Goal: Task Accomplishment & Management: Complete application form

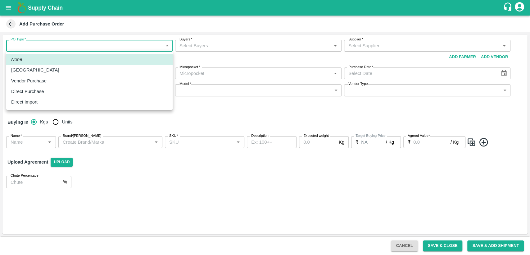
click at [150, 45] on body "Supply Chain Add Purchase Order PO Type   * ​ PO Type Buyers   * Buyers   * Sup…" at bounding box center [265, 127] width 530 height 255
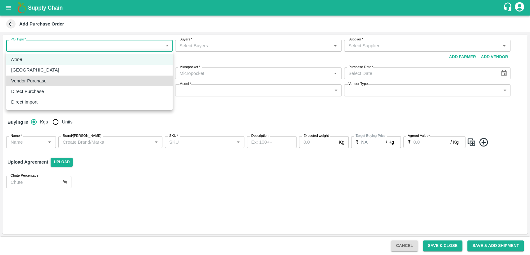
type input "2"
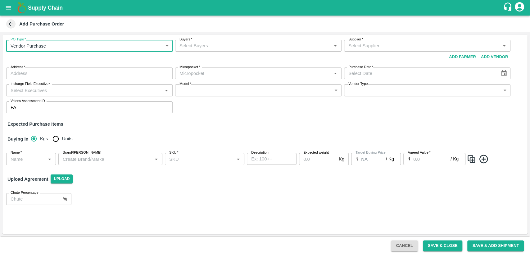
click at [184, 45] on input "Buyers   *" at bounding box center [253, 46] width 152 height 8
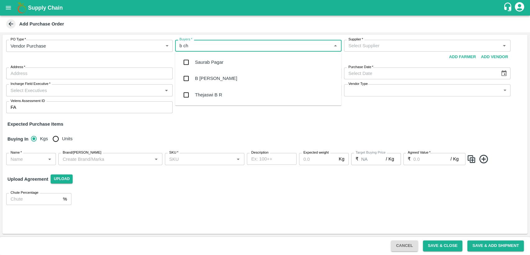
type input "b cha"
click at [227, 61] on div "B Chandra Sekhar" at bounding box center [216, 62] width 42 height 7
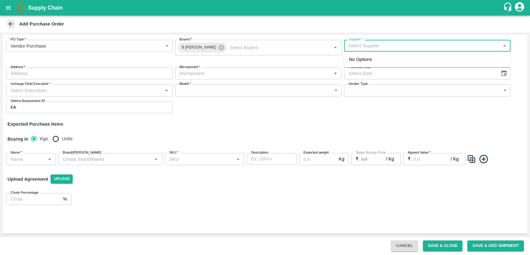
click at [384, 44] on input "Supplier   *" at bounding box center [422, 46] width 152 height 8
click at [384, 59] on div "Embrace Fresh fruits Pvt. Ltd.-, Mumbai-77388 79055(Supplier)" at bounding box center [427, 63] width 156 height 14
type input "Embrace Fresh fruits Pvt. Ltd.-, Mumbai-77388 79055(Supplier)"
type input ", [GEOGRAPHIC_DATA], , [GEOGRAPHIC_DATA]"
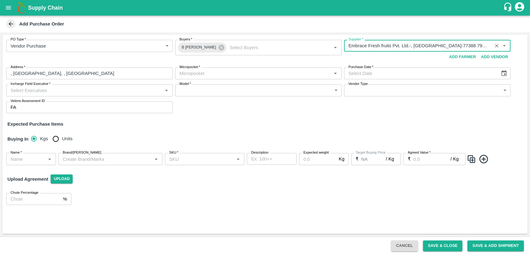
type input "Embrace Fresh fruits Pvt. Ltd.-, Mumbai-77388 79055(Supplier)"
click at [191, 75] on input "Micropocket   *" at bounding box center [253, 73] width 152 height 8
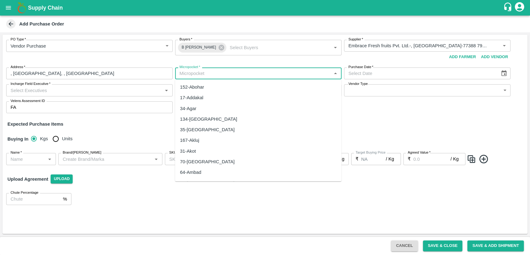
type input "c"
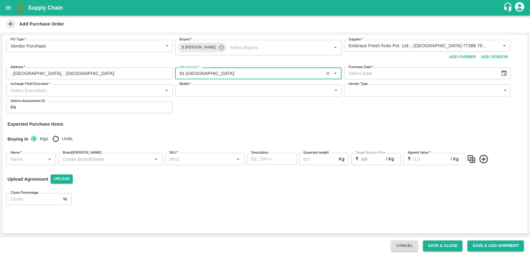
type input "81-Bangalore"
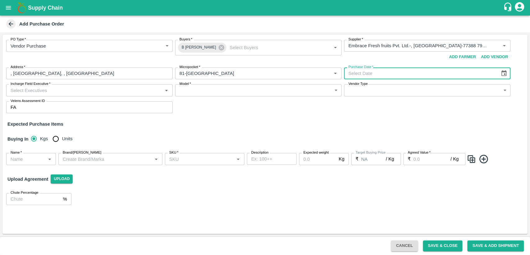
type input "DD/MM/YYYY"
click at [355, 72] on input "DD/MM/YYYY" at bounding box center [420, 73] width 152 height 12
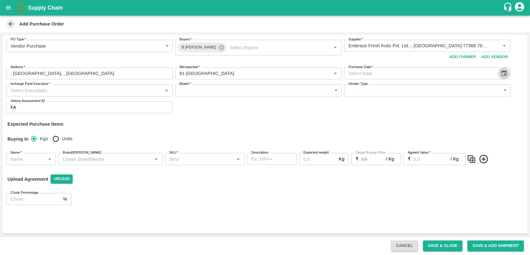
click at [507, 74] on icon "Choose date" at bounding box center [504, 73] width 7 height 7
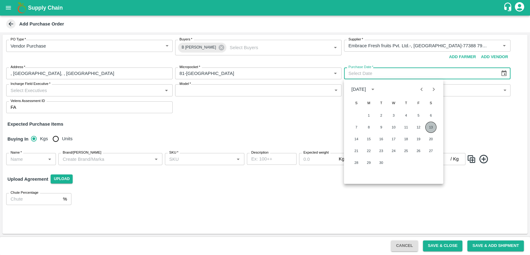
click at [433, 128] on button "13" at bounding box center [430, 126] width 11 height 11
type input "13/09/2025"
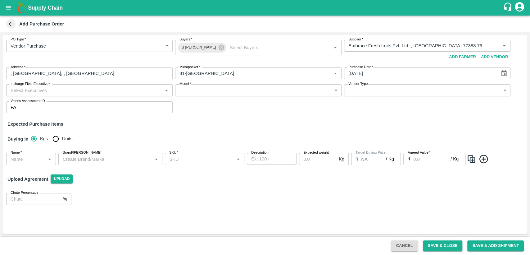
click at [71, 91] on input "Incharge Field Executive   *" at bounding box center [84, 90] width 152 height 8
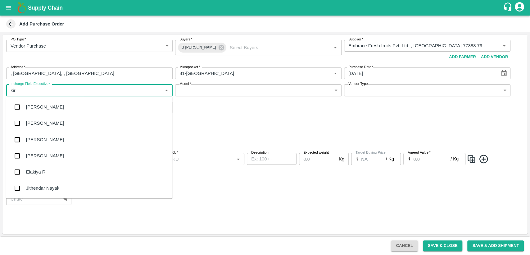
type input "kira"
click at [56, 125] on div "[PERSON_NAME]" at bounding box center [89, 123] width 166 height 16
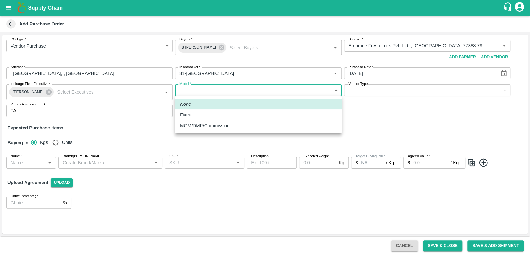
click at [213, 85] on body "Supply Chain Add Purchase Order PO Type   * Vendor Purchase 2 PO Type Buyers   …" at bounding box center [265, 127] width 530 height 255
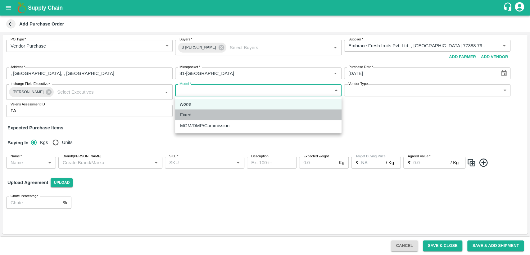
click at [209, 113] on div "Fixed" at bounding box center [258, 114] width 156 height 7
type input "Fixed"
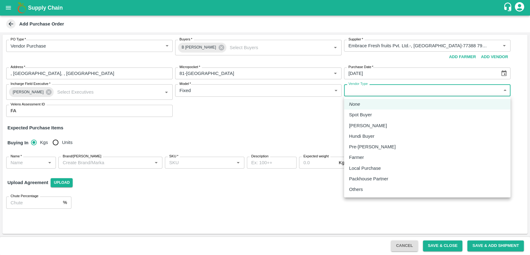
click at [419, 90] on body "Supply Chain Add Purchase Order PO Type   * Vendor Purchase 2 PO Type Buyers   …" at bounding box center [265, 127] width 530 height 255
click at [228, 132] on div at bounding box center [265, 127] width 530 height 255
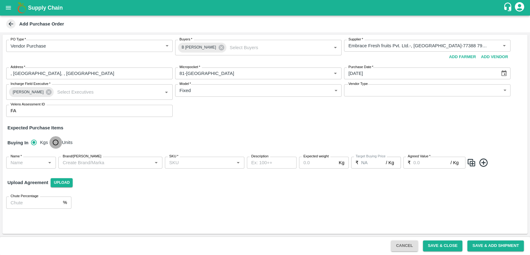
click at [57, 141] on input "Units" at bounding box center [55, 142] width 12 height 12
radio input "true"
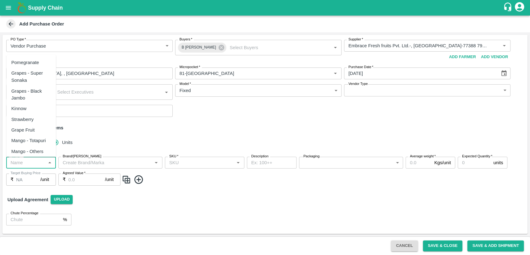
click at [29, 164] on input "Name   *" at bounding box center [26, 162] width 36 height 8
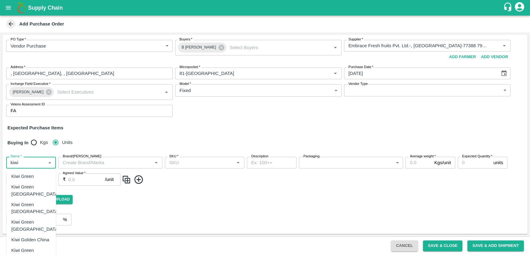
click at [31, 176] on div "Kiwi Green" at bounding box center [22, 176] width 23 height 7
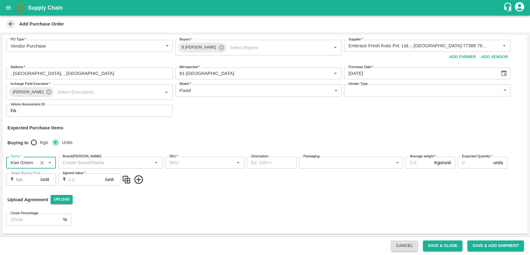
type input "Kiwi Green"
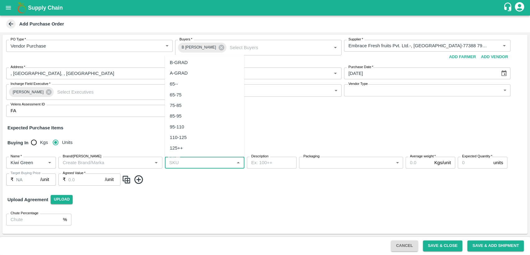
click at [221, 163] on input "SKU   *" at bounding box center [200, 162] width 66 height 8
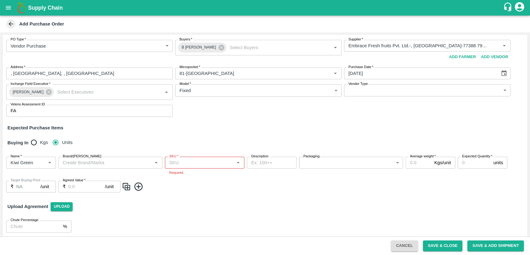
click at [206, 189] on div "Name   * Name   * Brand/Marka Brand/Marka SKU   * SKU   * Required Description …" at bounding box center [264, 175] width 525 height 46
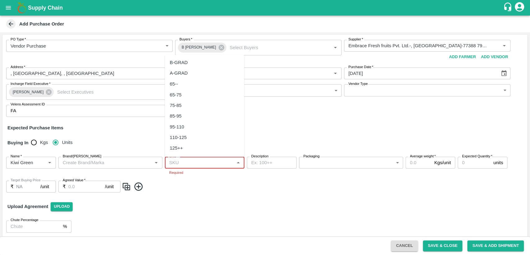
click at [205, 161] on input "SKU   *" at bounding box center [200, 162] width 66 height 8
click at [203, 102] on div "75-85" at bounding box center [204, 105] width 79 height 11
type input "75-85"
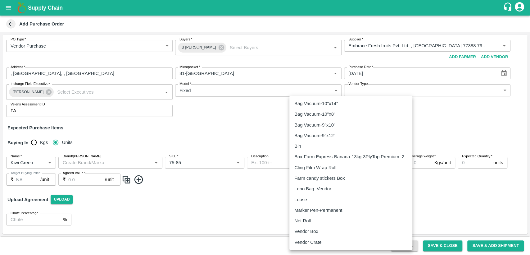
click at [331, 162] on body "Supply Chain Add Purchase Order PO Type   * Vendor Purchase 2 PO Type Buyers   …" at bounding box center [265, 127] width 530 height 255
type input "276"
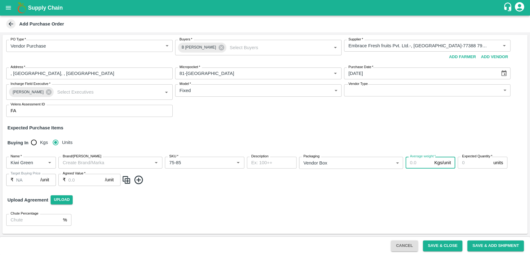
click at [417, 164] on input "Average weight   *" at bounding box center [419, 162] width 26 height 12
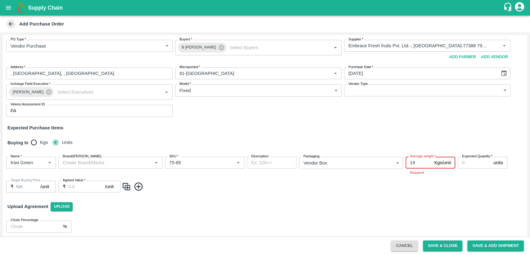
type input "19"
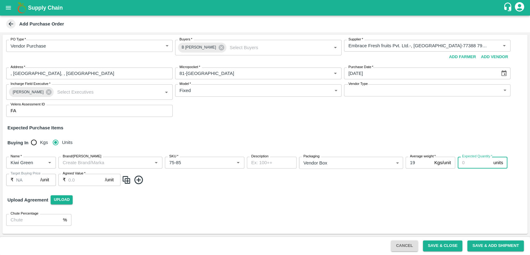
click at [464, 162] on input "Expected Quantity   *" at bounding box center [474, 162] width 33 height 12
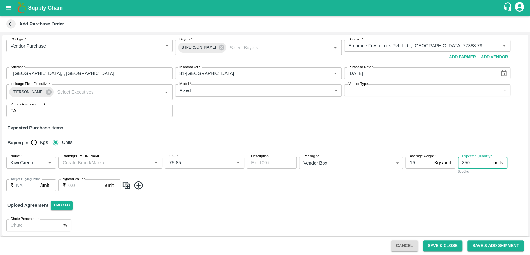
type input "350"
click at [81, 187] on input "Agreed Value   *" at bounding box center [86, 185] width 37 height 12
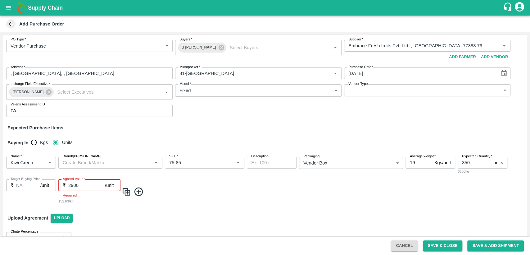
type input "2900"
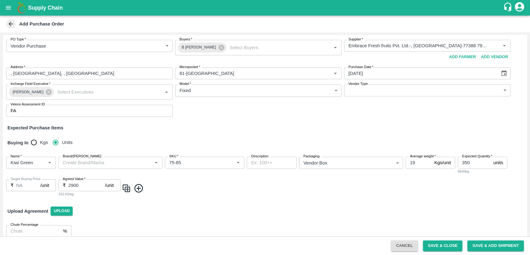
click at [196, 206] on div "PO Type   * Vendor Purchase 2 PO Type Buyers   * B Chandra Sekhar Buyers   * Su…" at bounding box center [264, 138] width 525 height 207
click at [496, 246] on button "Save & Add Shipment" at bounding box center [495, 245] width 57 height 11
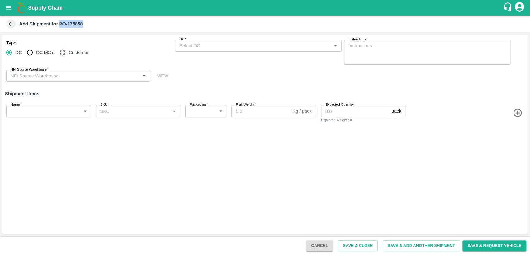
drag, startPoint x: 60, startPoint y: 23, endPoint x: 89, endPoint y: 25, distance: 29.6
click at [89, 25] on div "Add Shipment for PO-175858" at bounding box center [264, 23] width 519 height 9
copy b "PO-175858"
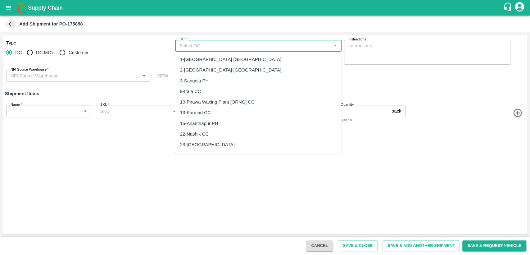
click at [214, 49] on input "DC   *" at bounding box center [253, 46] width 152 height 8
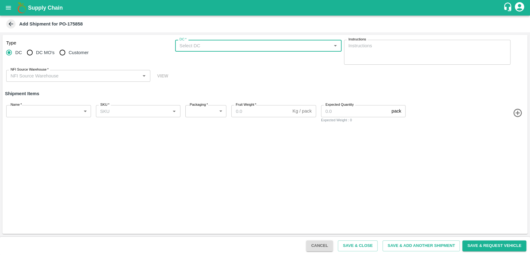
click at [61, 52] on input "Customer" at bounding box center [62, 52] width 12 height 12
radio input "true"
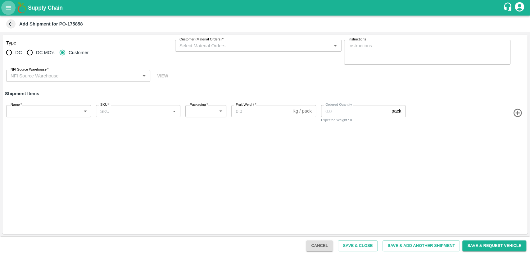
click at [5, 10] on icon "open drawer" at bounding box center [8, 7] width 7 height 7
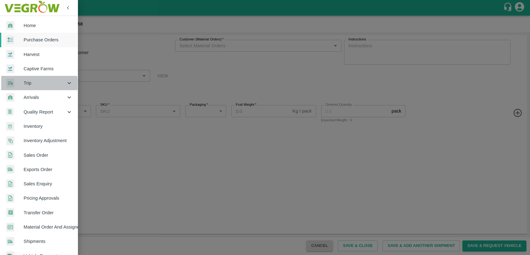
click at [38, 84] on span "Trip" at bounding box center [45, 82] width 42 height 7
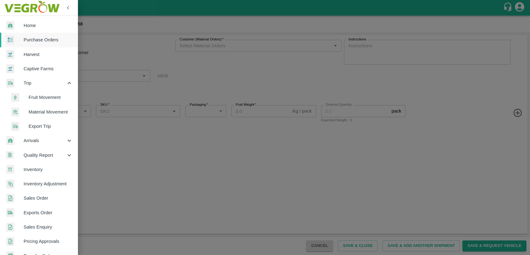
click at [52, 97] on span "Fruit Movement" at bounding box center [51, 97] width 44 height 7
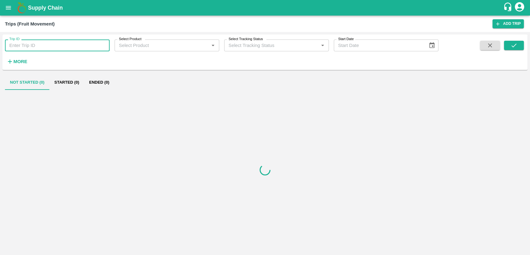
click at [63, 43] on input "Trip ID" at bounding box center [57, 45] width 105 height 12
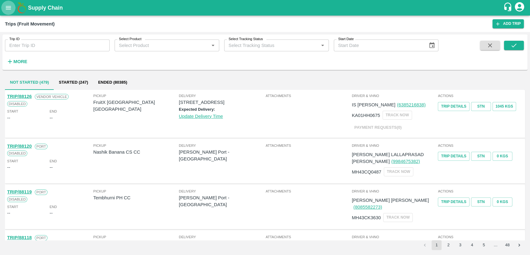
click at [7, 5] on icon "open drawer" at bounding box center [8, 7] width 7 height 7
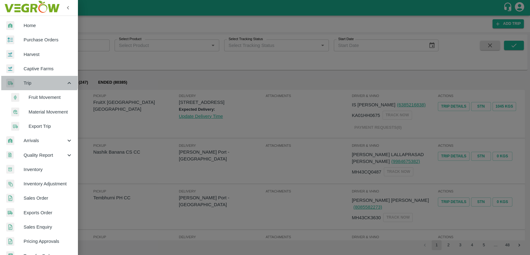
click at [37, 81] on span "Trip" at bounding box center [45, 82] width 42 height 7
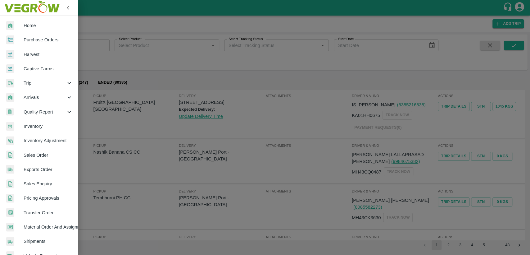
click at [37, 81] on span "Trip" at bounding box center [45, 82] width 42 height 7
click at [45, 94] on span "Fruit Movement" at bounding box center [51, 97] width 44 height 7
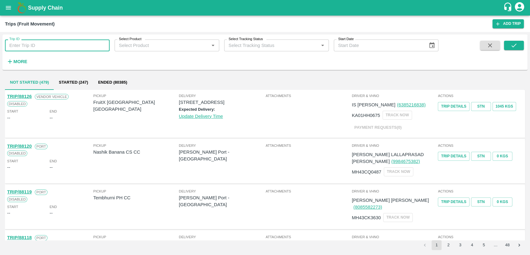
click at [49, 44] on input "Trip ID" at bounding box center [57, 45] width 105 height 12
click at [104, 23] on div "Trips (Fruit Movement)" at bounding box center [248, 24] width 487 height 8
click at [65, 45] on input "Trip ID" at bounding box center [57, 45] width 105 height 12
type input "604747"
click at [517, 47] on icon "submit" at bounding box center [513, 45] width 7 height 7
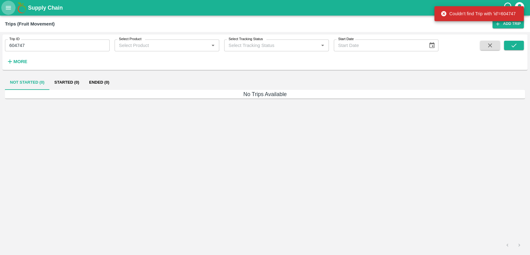
click at [5, 8] on icon "open drawer" at bounding box center [8, 7] width 7 height 7
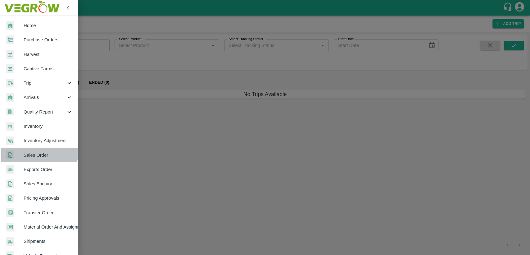
click at [34, 152] on span "Sales Order" at bounding box center [48, 155] width 49 height 7
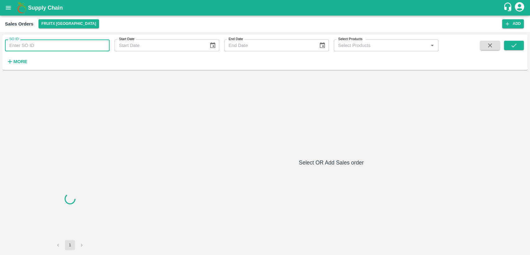
click at [41, 50] on input "SO ID" at bounding box center [57, 45] width 105 height 12
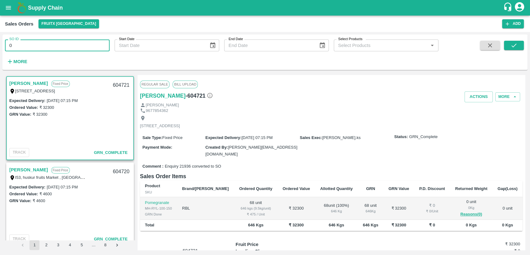
type input "0"
type input "604747"
click at [510, 45] on button "submit" at bounding box center [514, 45] width 20 height 9
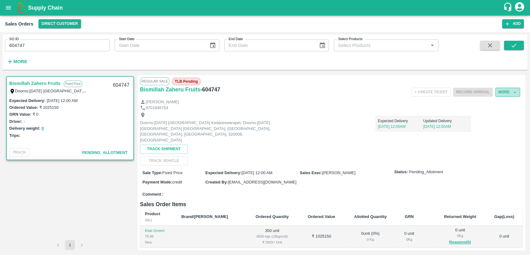
click at [506, 93] on button "More" at bounding box center [507, 92] width 25 height 9
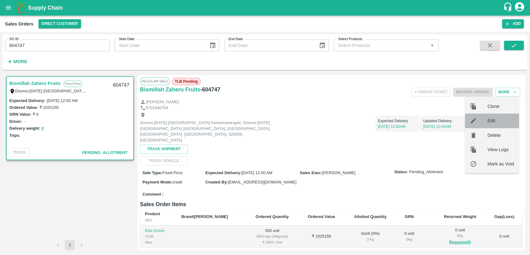
click at [495, 123] on span "Edit" at bounding box center [500, 120] width 27 height 7
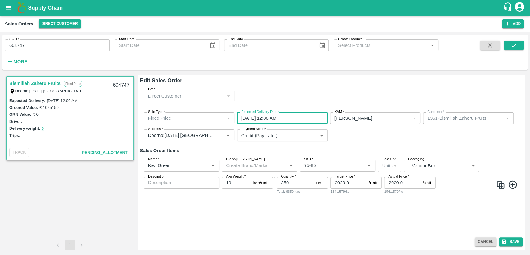
click at [312, 118] on input "13/09/2025 12:00 AM" at bounding box center [280, 118] width 86 height 12
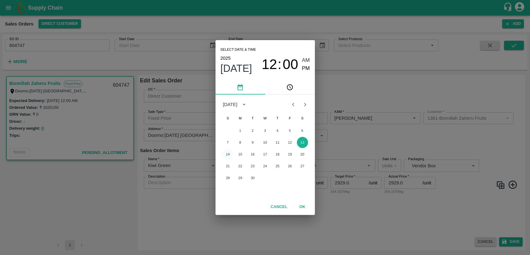
click at [230, 152] on button "14" at bounding box center [227, 153] width 11 height 11
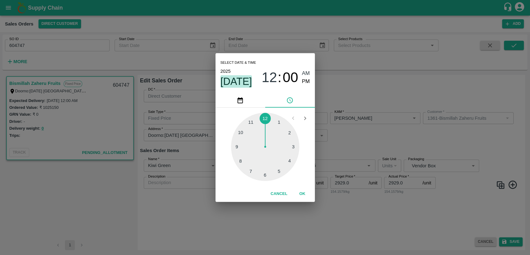
click at [244, 77] on span "Sep 14" at bounding box center [236, 81] width 32 height 12
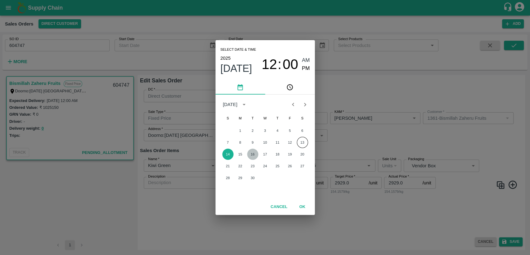
click at [256, 150] on button "16" at bounding box center [252, 153] width 11 height 11
type input "16/09/2025 12:00 AM"
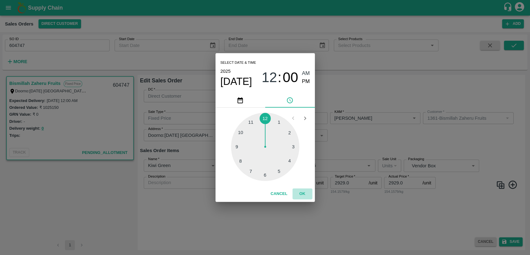
click at [302, 194] on button "OK" at bounding box center [302, 193] width 20 height 11
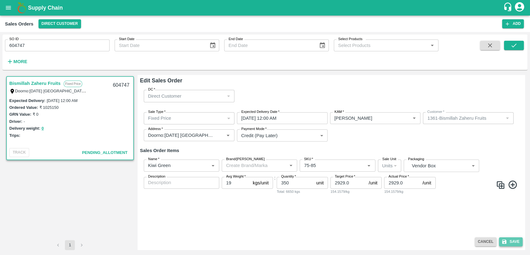
click at [513, 239] on button "Save" at bounding box center [511, 241] width 24 height 9
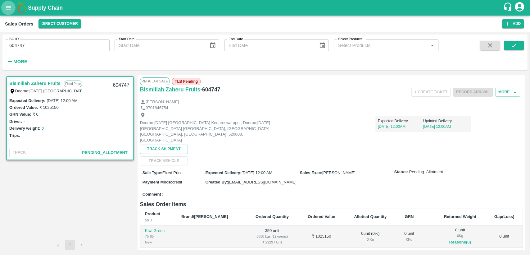
click at [7, 12] on button "open drawer" at bounding box center [8, 8] width 14 height 14
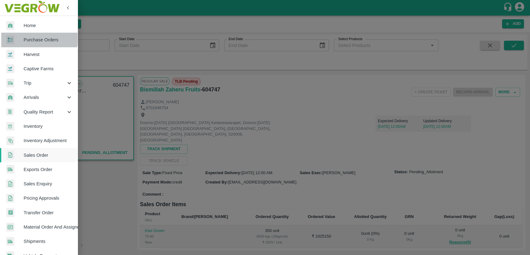
click at [35, 39] on span "Purchase Orders" at bounding box center [48, 39] width 49 height 7
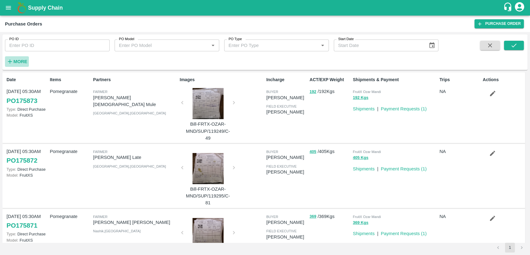
click at [19, 60] on strong "More" at bounding box center [20, 61] width 14 height 5
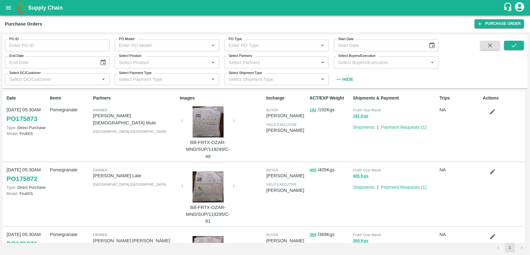
click at [347, 63] on input "Select Buyers/Executive" at bounding box center [381, 62] width 91 height 8
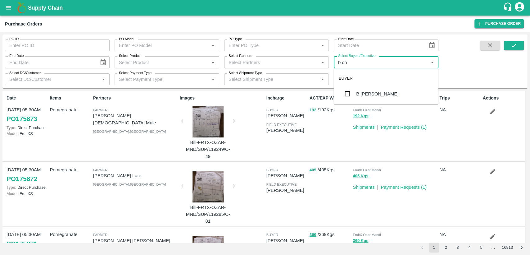
type input "b cha"
click at [374, 90] on div "B [PERSON_NAME]" at bounding box center [386, 94] width 105 height 16
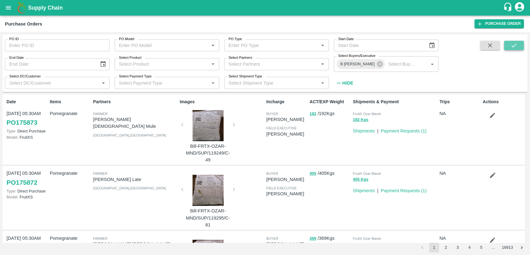
click at [516, 46] on icon "submit" at bounding box center [513, 45] width 7 height 7
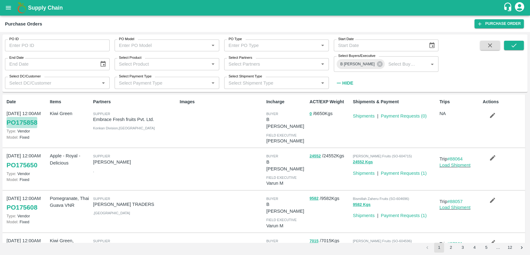
click at [30, 122] on link "PO 175858" at bounding box center [22, 122] width 31 height 11
click at [369, 113] on link "Shipments" at bounding box center [364, 115] width 22 height 5
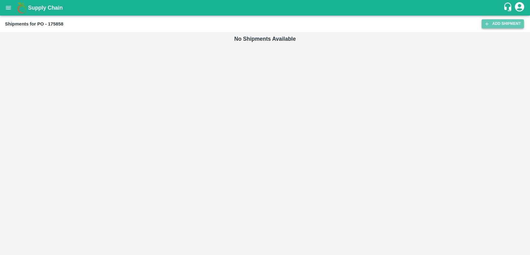
click at [499, 19] on link "Add Shipment" at bounding box center [503, 23] width 42 height 9
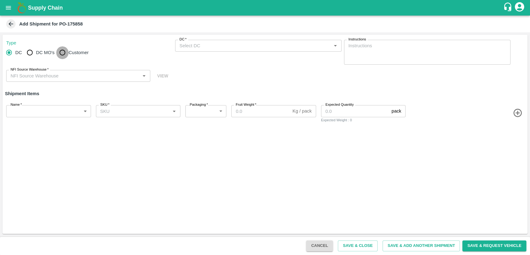
click at [62, 52] on input "Customer" at bounding box center [62, 52] width 12 height 12
radio input "true"
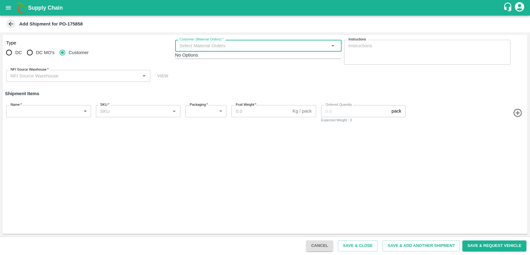
click at [216, 44] on input "Customer (Material Orders)   *" at bounding box center [253, 46] width 152 height 8
click at [208, 57] on div "No Options" at bounding box center [258, 55] width 166 height 7
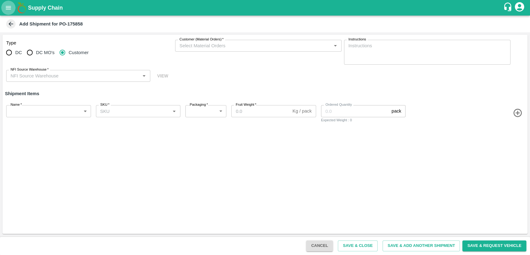
click at [6, 9] on icon "open drawer" at bounding box center [8, 7] width 5 height 3
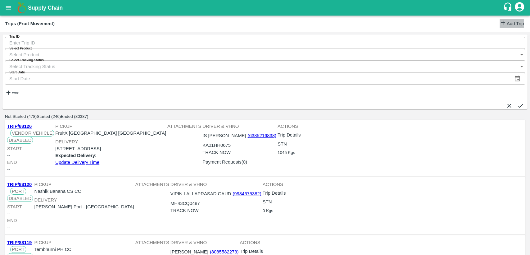
click at [500, 23] on icon at bounding box center [503, 22] width 7 height 7
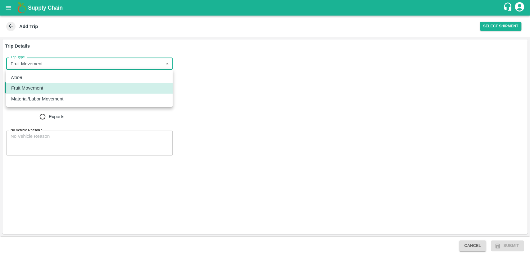
click at [154, 63] on body "Supply Chain Add Trip Select Shipment Trip Details Trip Type Fruit Movement 1 T…" at bounding box center [265, 127] width 530 height 255
click at [240, 81] on div at bounding box center [265, 127] width 530 height 255
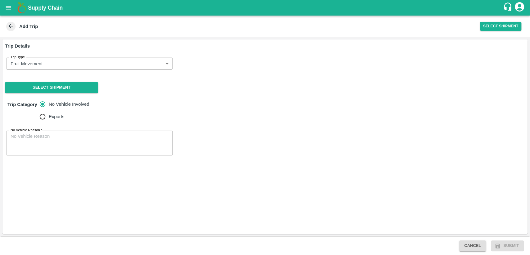
click at [11, 25] on icon at bounding box center [11, 26] width 5 height 5
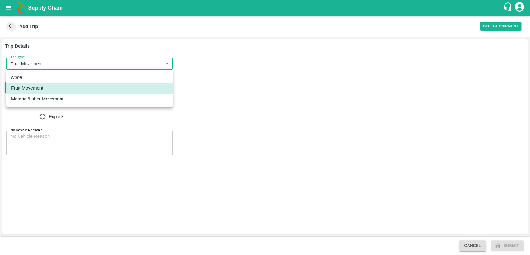
click at [63, 66] on body "Supply Chain Add Trip Select Shipment Trip Details Trip Type Fruit Movement 1 T…" at bounding box center [265, 127] width 530 height 255
click at [231, 92] on div at bounding box center [265, 127] width 530 height 255
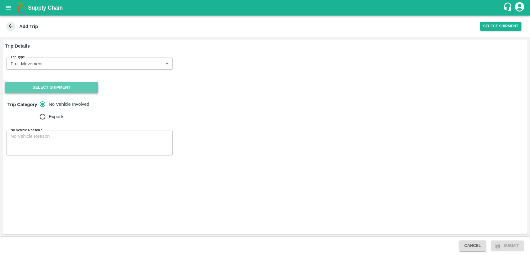
click at [85, 90] on button "Select Shipment" at bounding box center [51, 87] width 93 height 11
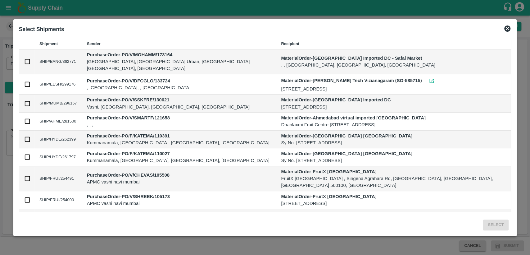
click at [504, 29] on icon at bounding box center [507, 28] width 6 height 6
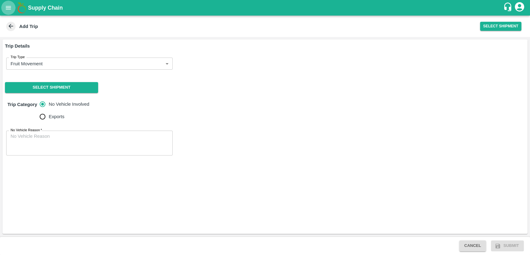
click at [5, 8] on icon "open drawer" at bounding box center [8, 7] width 7 height 7
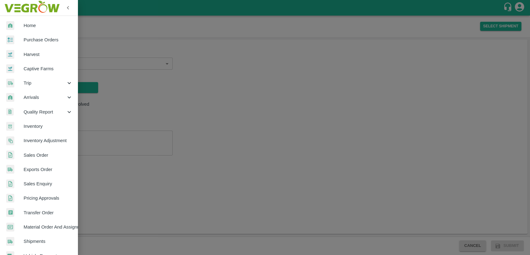
scroll to position [54, 0]
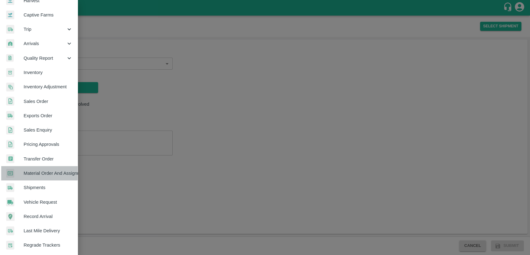
click at [49, 175] on span "Material Order And Assignment" at bounding box center [48, 173] width 49 height 7
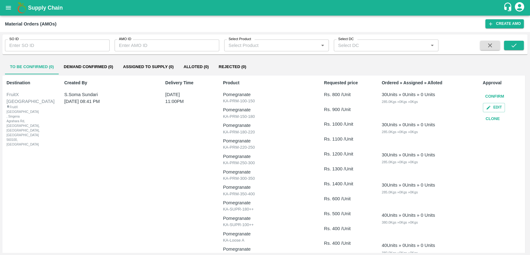
click at [83, 43] on input "SO ID" at bounding box center [57, 45] width 105 height 12
type input "604747"
click at [515, 48] on icon "submit" at bounding box center [513, 45] width 7 height 7
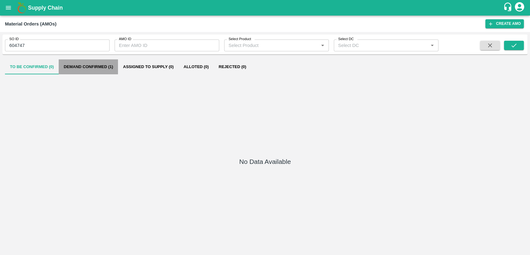
click at [97, 67] on button "Demand Confirmed (1)" at bounding box center [88, 66] width 59 height 15
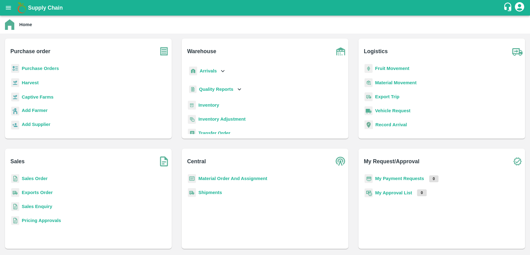
click at [45, 68] on b "Purchase Orders" at bounding box center [40, 68] width 37 height 5
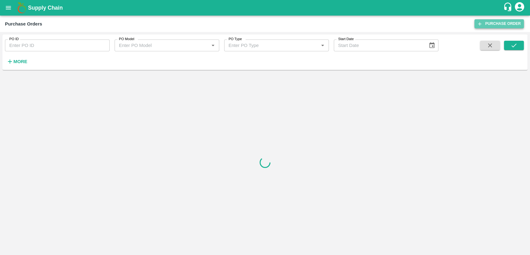
click at [504, 22] on link "Purchase Order" at bounding box center [498, 23] width 49 height 9
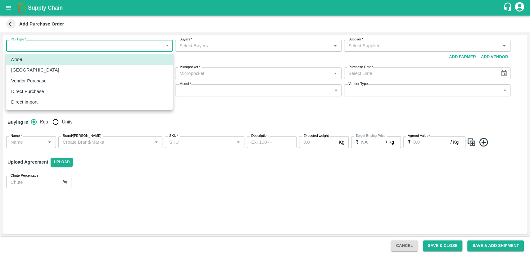
click at [117, 47] on body "Supply Chain Add Purchase Order PO Type   * ​ PO Type Buyers   * Buyers   * Sup…" at bounding box center [265, 127] width 530 height 255
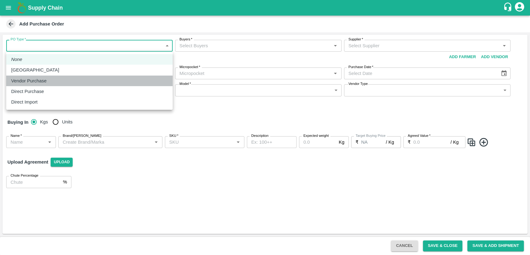
click at [104, 81] on div "Vendor Purchase" at bounding box center [89, 80] width 156 height 7
type input "2"
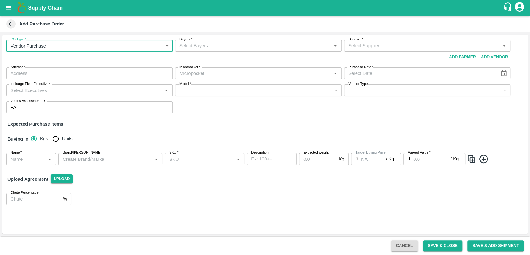
click at [199, 48] on input "Buyers   *" at bounding box center [253, 46] width 152 height 8
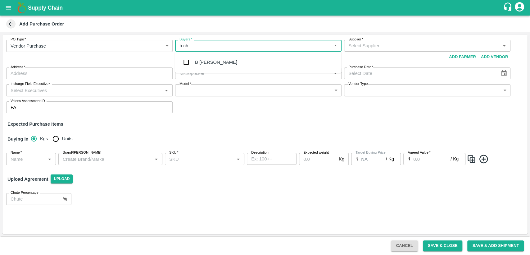
type input "b ch"
click at [208, 60] on div "B [PERSON_NAME]" at bounding box center [216, 62] width 42 height 7
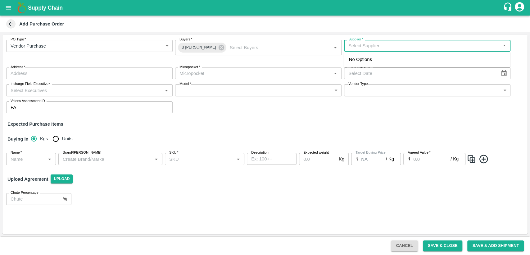
click at [351, 48] on input "Supplier   *" at bounding box center [422, 46] width 152 height 8
type input "shri"
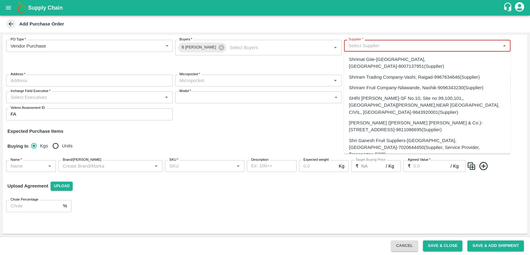
click at [370, 45] on input "Supplier   *" at bounding box center [422, 46] width 152 height 8
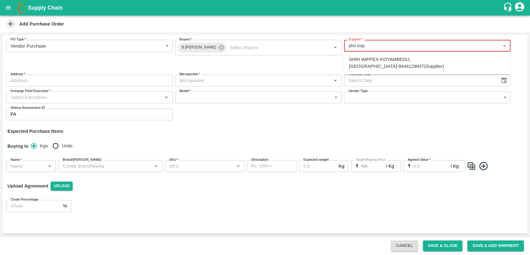
click at [378, 61] on div "SHRI IMPPEX-KOYAMBEDU, [GEOGRAPHIC_DATA]-9444129937(Supplier)" at bounding box center [427, 63] width 156 height 14
type input "SHRI IMPPEX-KOYAMBEDU, [GEOGRAPHIC_DATA]-9444129937(Supplier)"
type input "KOYAMBEDU, [GEOGRAPHIC_DATA], , [GEOGRAPHIC_DATA]"
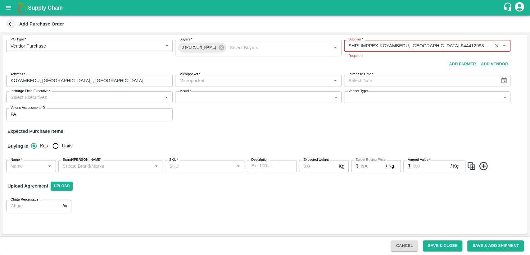
type input "SHRI IMPPEX-KOYAMBEDU, [GEOGRAPHIC_DATA]-9444129937(Supplier)"
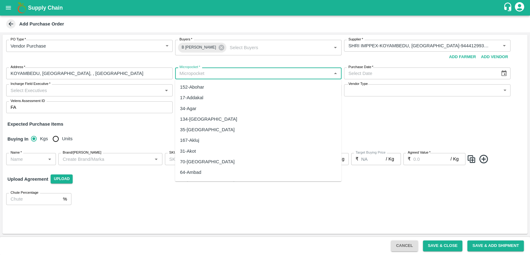
click at [225, 84] on body "Supply Chain Add Purchase Order PO Type   * Vendor Purchase 2 PO Type Buyers   …" at bounding box center [265, 127] width 530 height 255
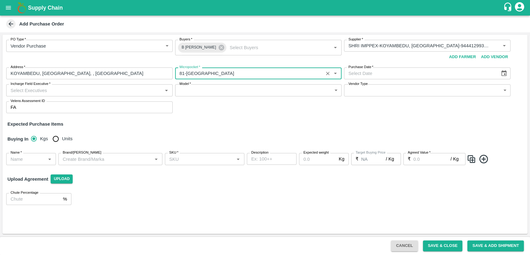
type input "81-[GEOGRAPHIC_DATA]"
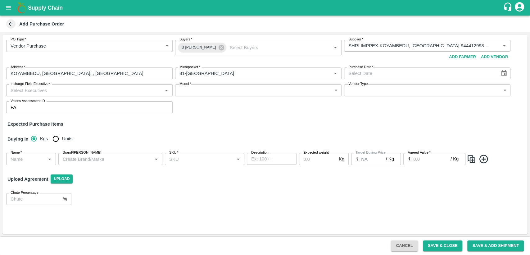
type input "DD/MM/YYYY"
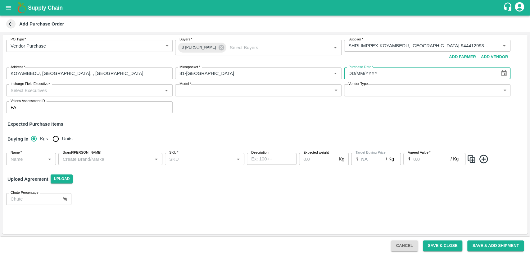
click at [378, 69] on input "DD/MM/YYYY" at bounding box center [420, 73] width 152 height 12
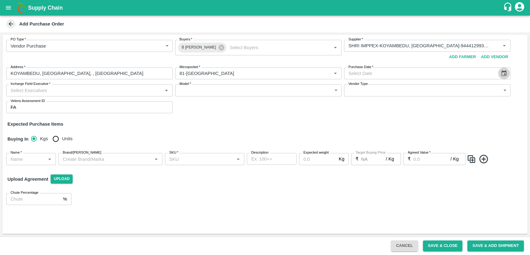
click at [505, 75] on icon "Choose date" at bounding box center [503, 73] width 5 height 6
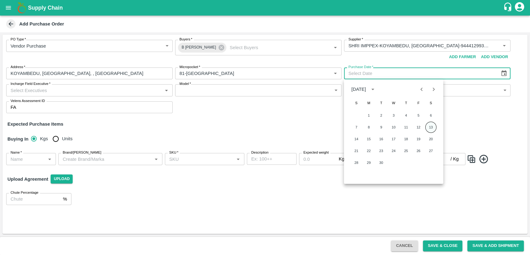
click at [429, 128] on button "13" at bounding box center [430, 126] width 11 height 11
type input "[DATE]"
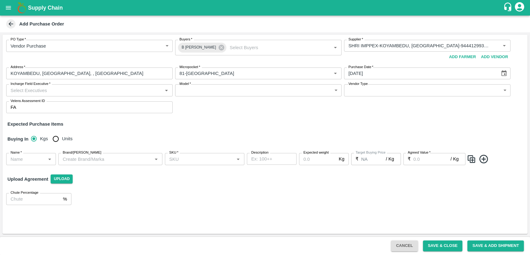
click at [124, 92] on input "Incharge Field Executive   *" at bounding box center [84, 90] width 152 height 8
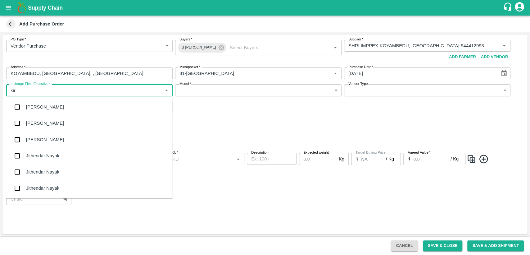
type input "kira"
click at [112, 125] on div "[PERSON_NAME]" at bounding box center [89, 123] width 166 height 16
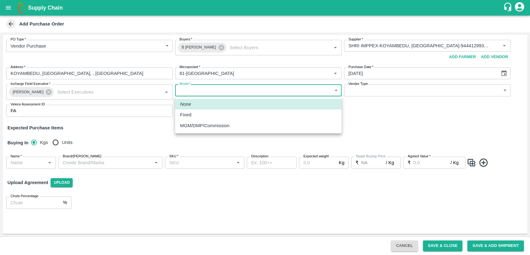
click at [238, 91] on body "Supply Chain Add Purchase Order PO Type   * Vendor Purchase 2 PO Type Buyers   …" at bounding box center [265, 127] width 530 height 255
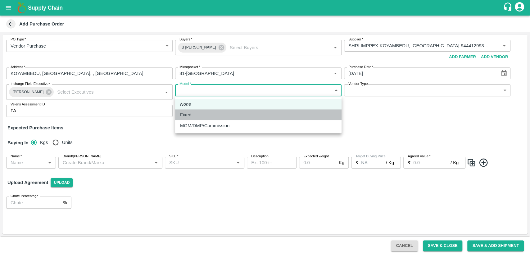
click at [246, 116] on div "Fixed" at bounding box center [258, 114] width 156 height 7
type input "Fixed"
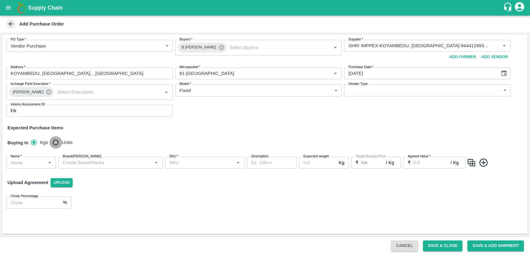
click at [55, 143] on input "Units" at bounding box center [55, 142] width 12 height 12
radio input "true"
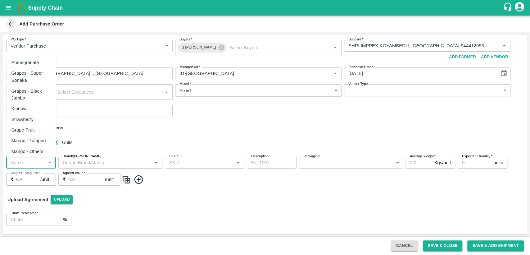
click at [31, 165] on input "Name   *" at bounding box center [26, 162] width 36 height 8
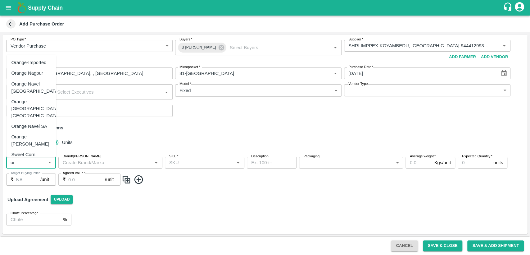
type input "o"
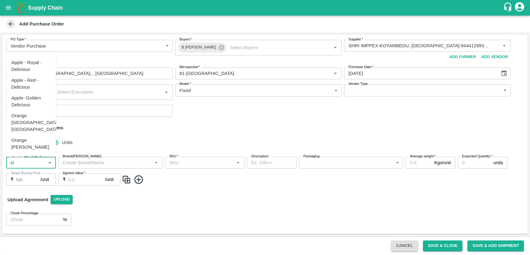
type input "c"
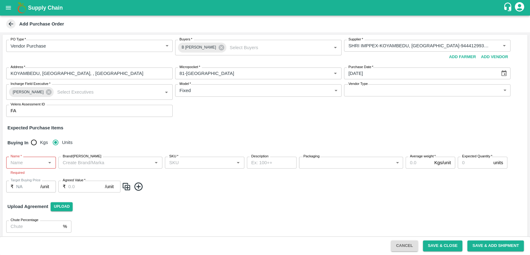
click at [202, 130] on div "Expected Purchase Items" at bounding box center [264, 127] width 515 height 7
click at [197, 165] on input "SKU   *" at bounding box center [200, 162] width 66 height 8
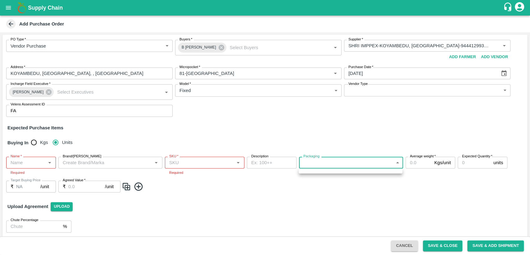
click at [316, 162] on body "Supply Chain Add Purchase Order PO Type   * Vendor Purchase 2 PO Type Buyers   …" at bounding box center [265, 127] width 530 height 255
click at [20, 164] on div at bounding box center [265, 127] width 530 height 255
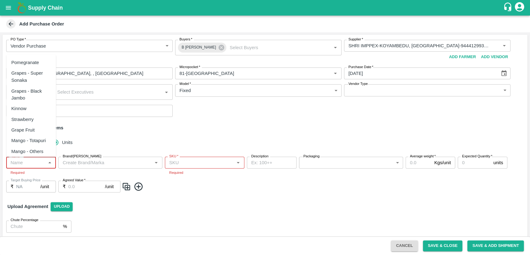
click at [20, 164] on input "Name   *" at bounding box center [26, 162] width 36 height 8
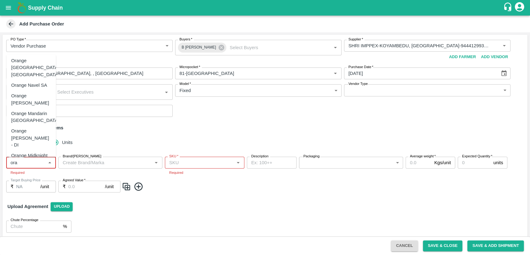
scroll to position [41, 0]
click at [40, 109] on div "Orange Mandarin [GEOGRAPHIC_DATA]" at bounding box center [35, 116] width 48 height 14
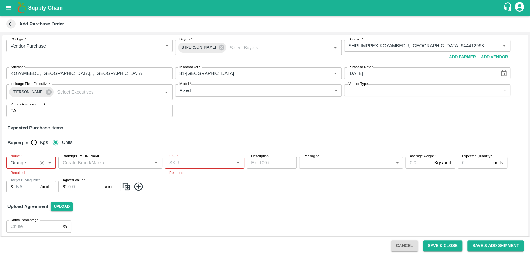
type input "Orange Mandarin [GEOGRAPHIC_DATA]"
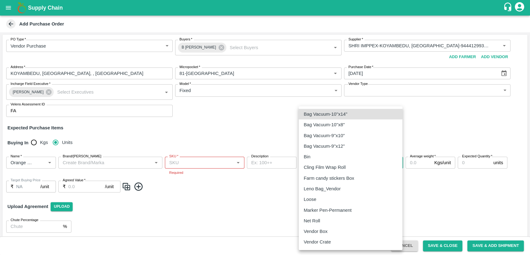
click at [319, 164] on body "Supply Chain Add Purchase Order PO Type   * Vendor Purchase 2 PO Type Buyers   …" at bounding box center [265, 127] width 530 height 255
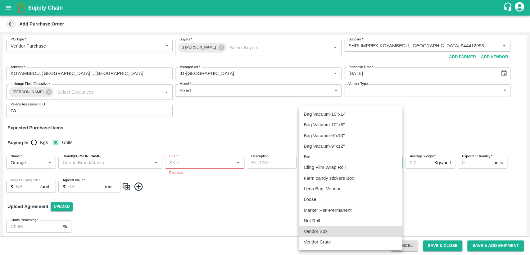
type input "276"
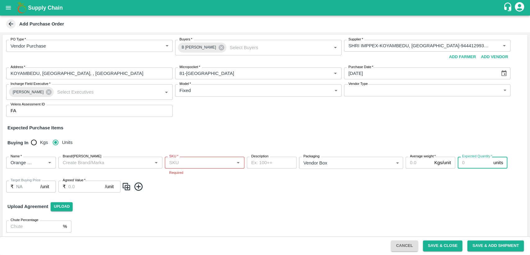
click at [470, 166] on input "Expected Quantity   *" at bounding box center [474, 162] width 33 height 12
type input "5"
type input "200"
click at [393, 179] on div "Name   * Name   * Brand/[PERSON_NAME]/[PERSON_NAME]   * SKU   * Required Descri…" at bounding box center [264, 175] width 525 height 46
click at [77, 184] on input "Agreed Value   *" at bounding box center [86, 186] width 37 height 12
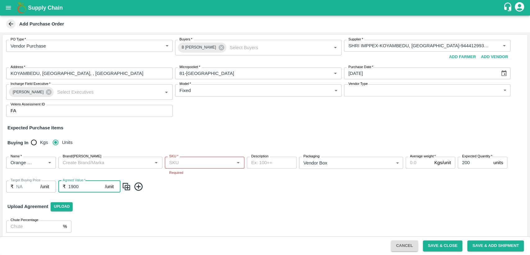
type input "1900"
click at [126, 185] on img at bounding box center [126, 186] width 9 height 10
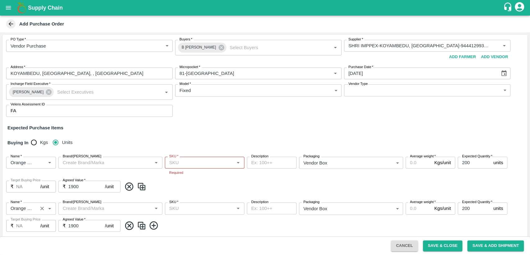
click at [43, 207] on icon "Clear" at bounding box center [42, 208] width 6 height 6
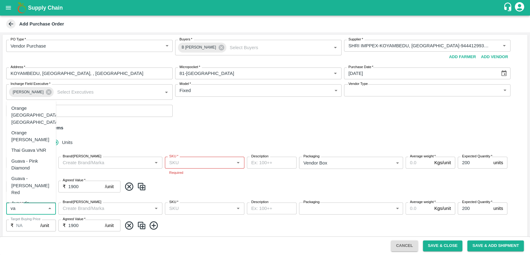
type input "v"
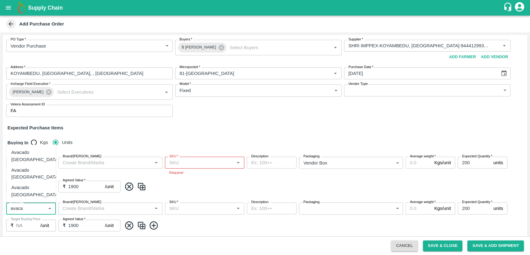
click at [41, 165] on div "Avacado [GEOGRAPHIC_DATA]" at bounding box center [31, 156] width 50 height 18
type input "Avacado [GEOGRAPHIC_DATA]"
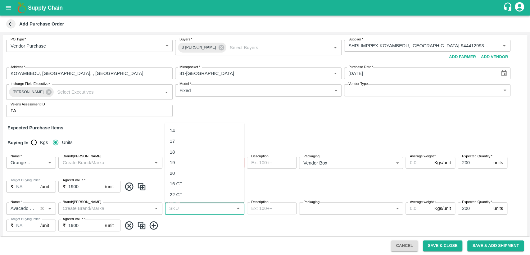
click at [205, 207] on input "SKU   *" at bounding box center [200, 208] width 66 height 8
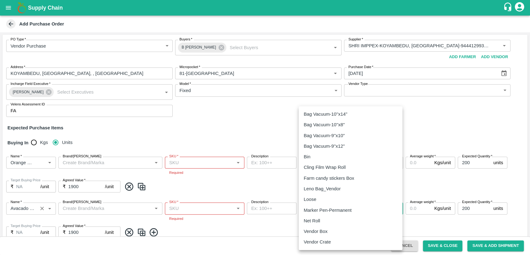
click at [312, 207] on body "Supply Chain Add Purchase Order PO Type   * Vendor Purchase 2 PO Type Buyers   …" at bounding box center [265, 127] width 530 height 255
type input "276"
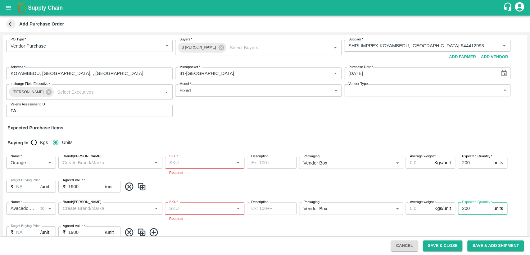
click at [470, 209] on input "200" at bounding box center [474, 208] width 33 height 12
type input "2"
type input "400"
click at [84, 229] on input "1900" at bounding box center [86, 232] width 37 height 12
type input "1"
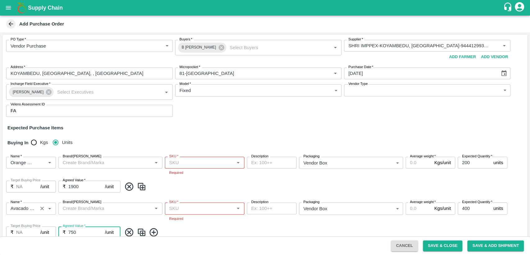
type input "750"
click at [214, 229] on span at bounding box center [323, 232] width 403 height 10
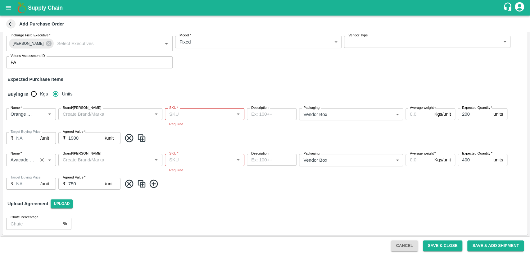
scroll to position [49, 0]
click at [138, 181] on img at bounding box center [141, 183] width 9 height 10
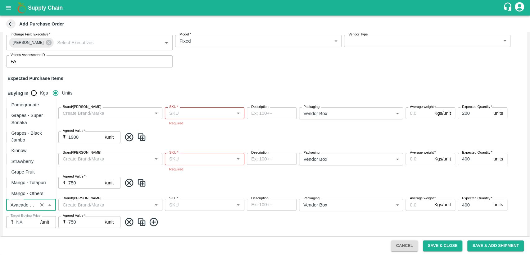
click at [30, 202] on input "Name   *" at bounding box center [22, 204] width 28 height 8
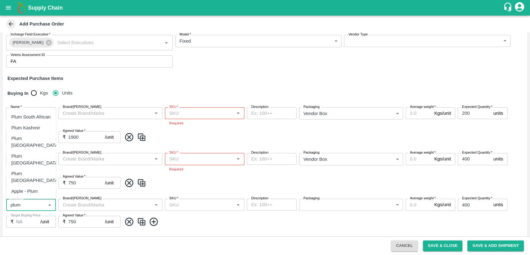
click at [37, 182] on div "Plum [GEOGRAPHIC_DATA]" at bounding box center [31, 177] width 50 height 18
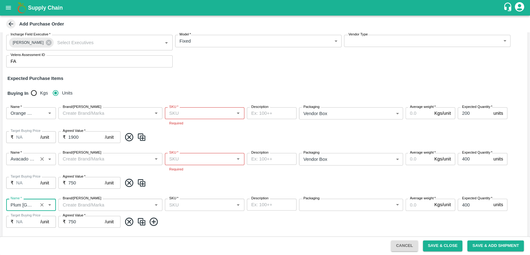
type input "Plum [GEOGRAPHIC_DATA]"
click at [200, 203] on input "SKU   *" at bounding box center [200, 204] width 66 height 8
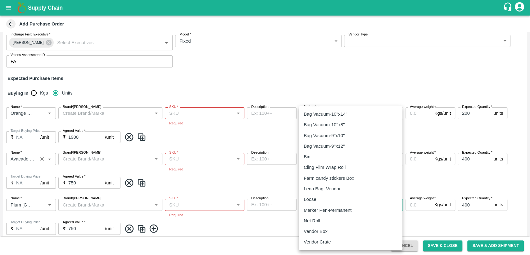
click at [315, 205] on body "Supply Chain Add Purchase Order PO Type   * Vendor Purchase 2 PO Type Buyers   …" at bounding box center [265, 127] width 530 height 255
type input "276"
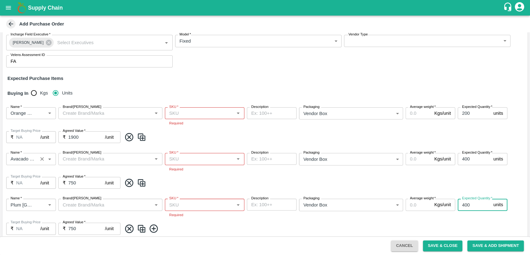
click at [471, 203] on input "400" at bounding box center [474, 204] width 33 height 12
type input "4"
type input "200"
click at [79, 231] on input "750" at bounding box center [86, 228] width 37 height 12
click at [140, 227] on img at bounding box center [141, 228] width 9 height 10
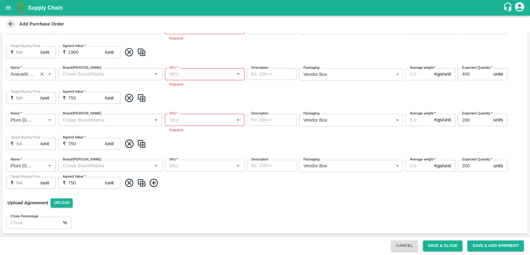
scroll to position [134, 0]
click at [43, 165] on icon "Clear" at bounding box center [42, 166] width 6 height 6
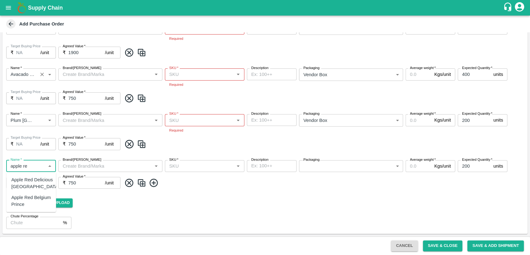
type input "apple re"
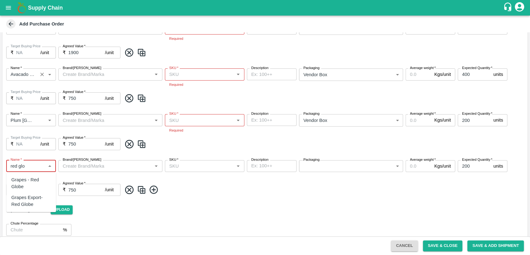
click at [36, 182] on div "Grapes - Red Globe" at bounding box center [31, 183] width 40 height 14
type input "Grapes - Red Globe"
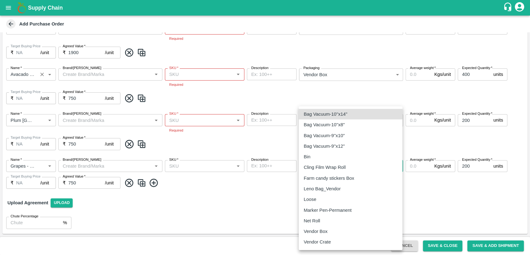
click at [325, 163] on body "Supply Chain Add Purchase Order PO Type   * Vendor Purchase 2 PO Type Buyers   …" at bounding box center [265, 127] width 530 height 255
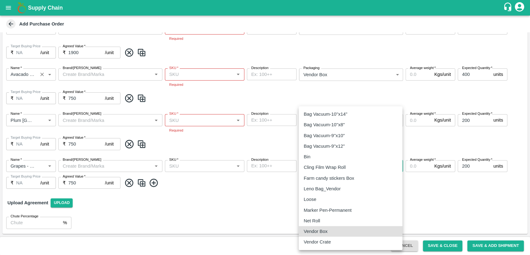
type input "276"
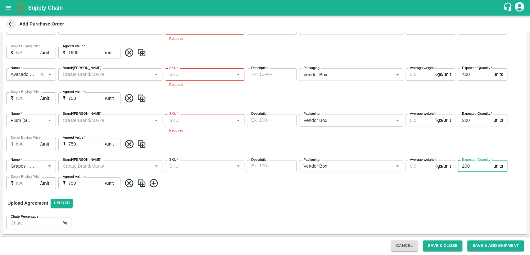
click at [472, 168] on input "200" at bounding box center [474, 166] width 33 height 12
type input "2"
type input "300"
click at [467, 194] on div "Upload Agreement Upload" at bounding box center [264, 203] width 525 height 18
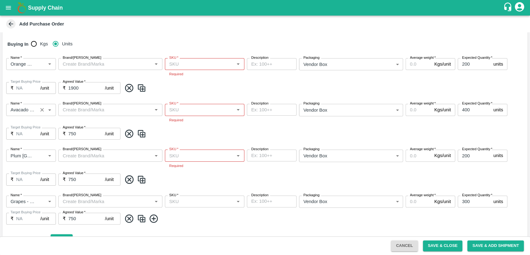
scroll to position [97, 0]
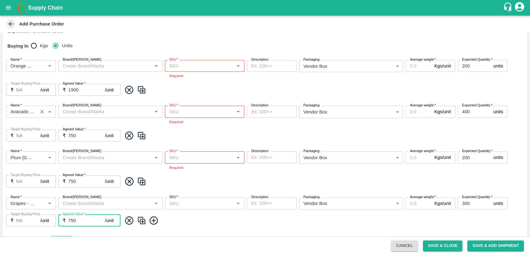
click at [86, 221] on input "750" at bounding box center [86, 220] width 37 height 12
type input "7"
type input "1200"
click at [197, 216] on span at bounding box center [323, 220] width 403 height 10
